Goal: Find specific page/section: Find specific page/section

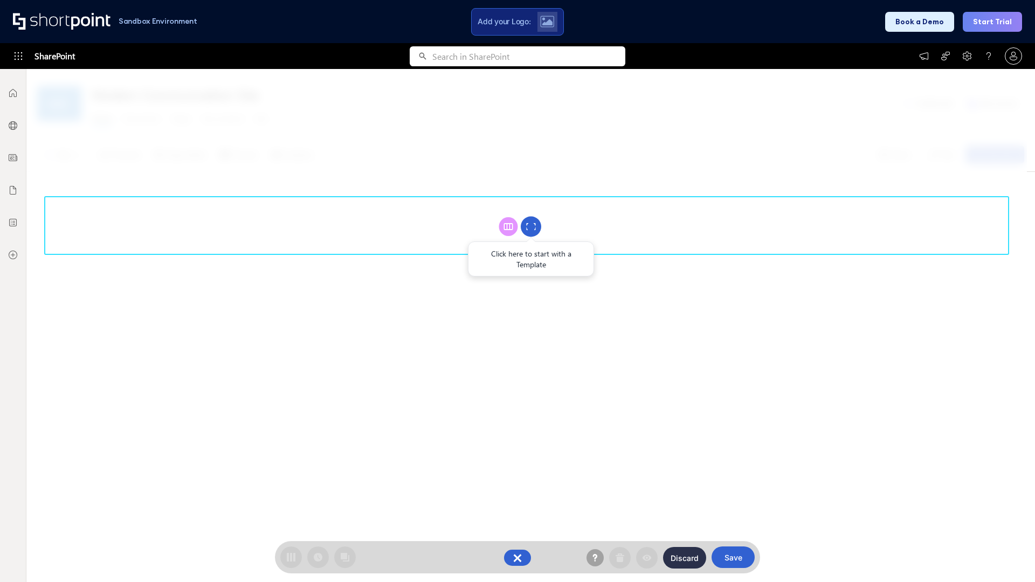
click at [531, 227] on circle at bounding box center [531, 227] width 20 height 20
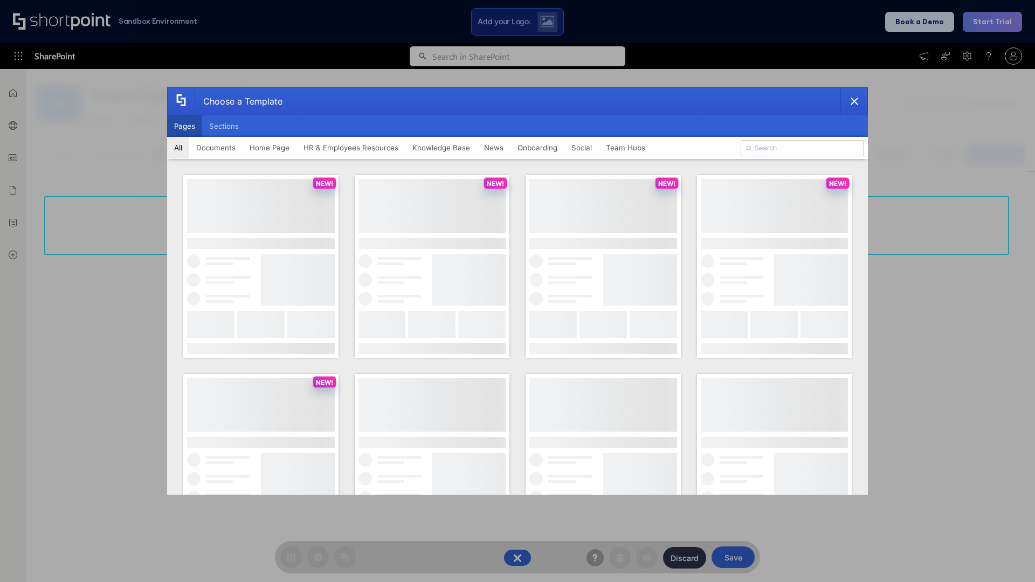
click at [184, 126] on button "Pages" at bounding box center [184, 126] width 35 height 22
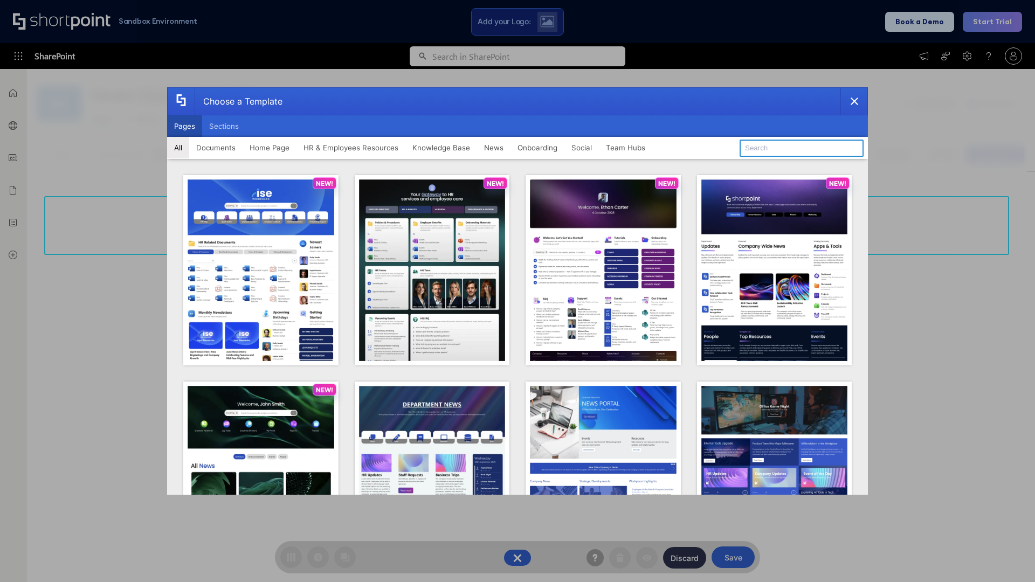
type input "Team Hub 4"
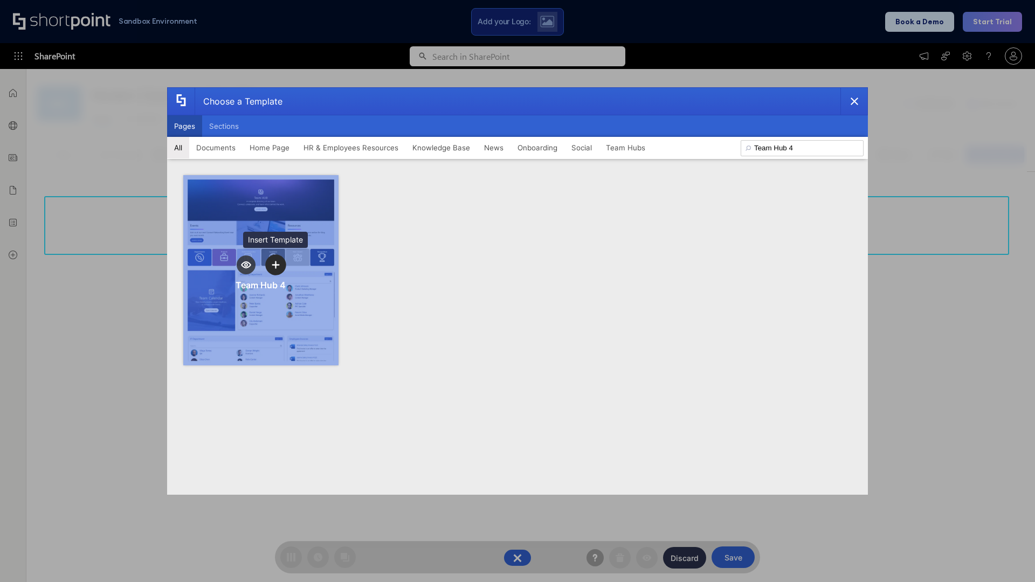
click at [276, 265] on icon "template selector" at bounding box center [276, 265] width 8 height 8
